Goal: Navigation & Orientation: Find specific page/section

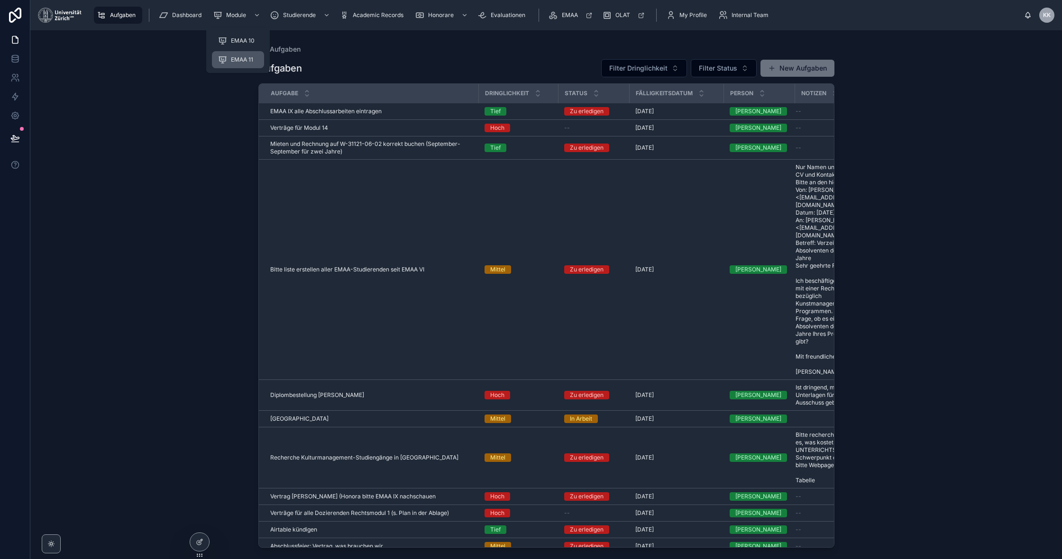
click at [246, 59] on span "EMAA 11" at bounding box center [242, 60] width 22 height 8
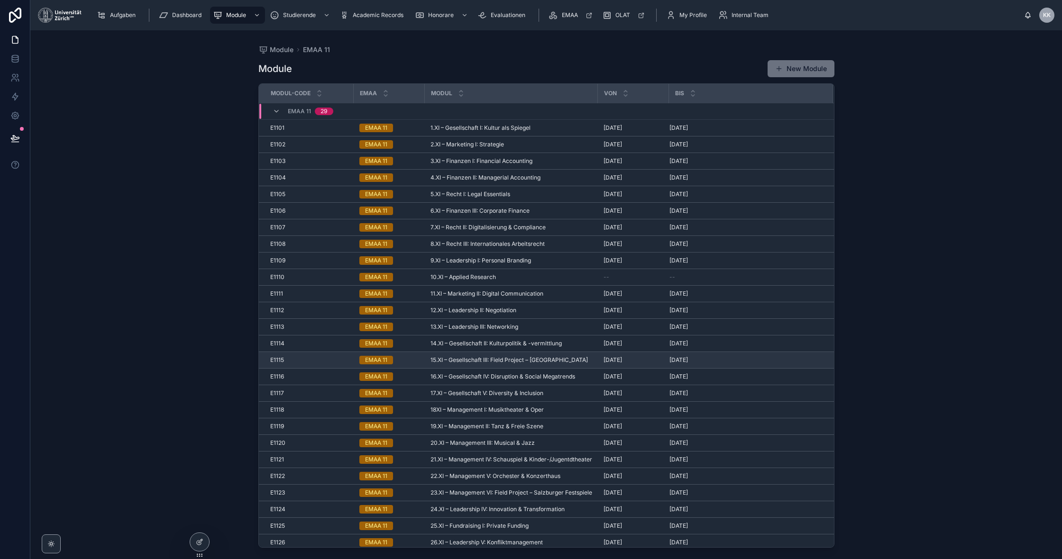
scroll to position [53, 0]
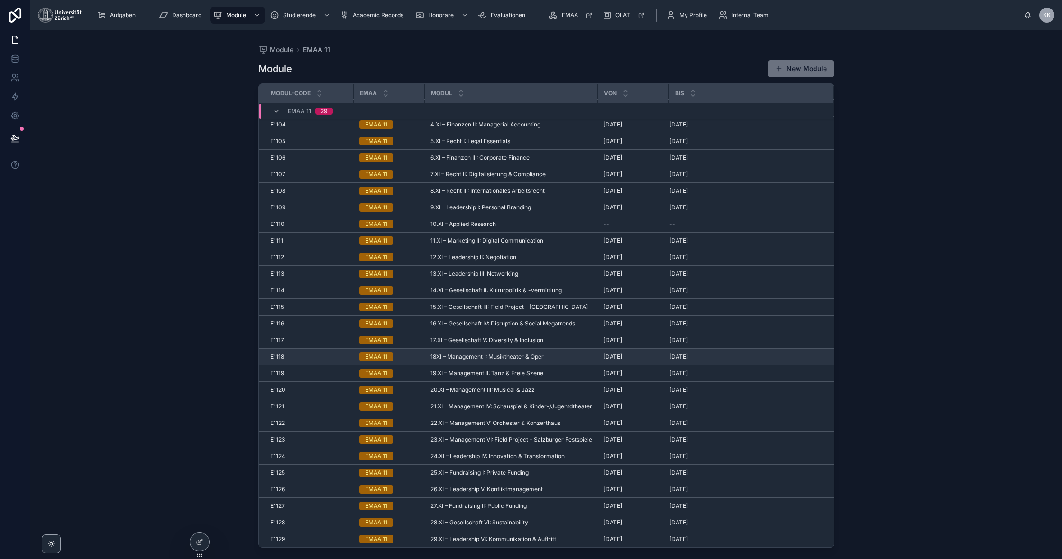
click at [688, 353] on span "[DATE]" at bounding box center [678, 357] width 18 height 8
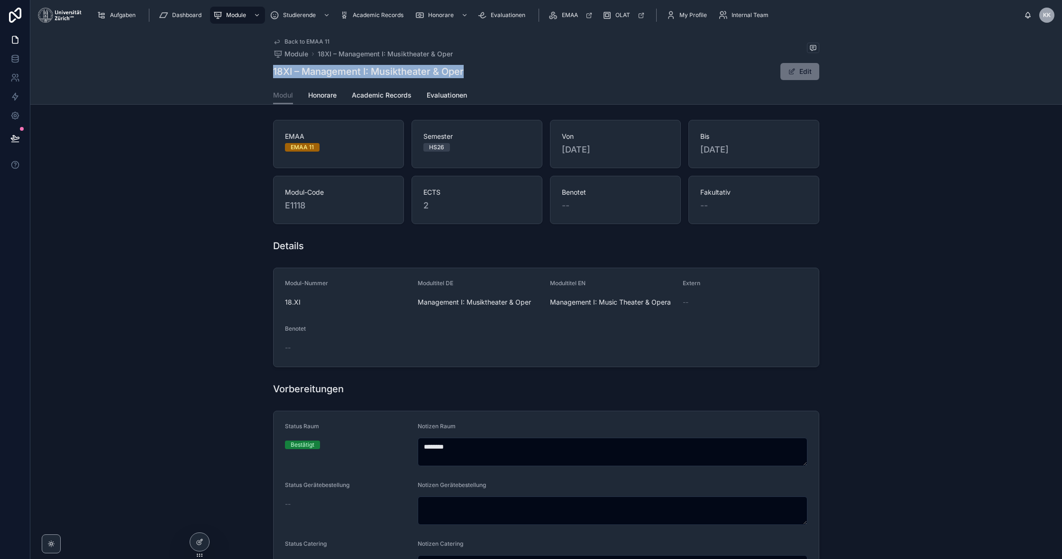
drag, startPoint x: 462, startPoint y: 70, endPoint x: 270, endPoint y: 72, distance: 192.0
click at [270, 72] on div "Back to EMAA 11 Module 18XI – Management I: Musiktheater & Oper 18XI – Manageme…" at bounding box center [545, 67] width 1031 height 74
copy h1 "18XI – Management I: Musiktheater & Oper"
